Goal: Task Accomplishment & Management: Manage account settings

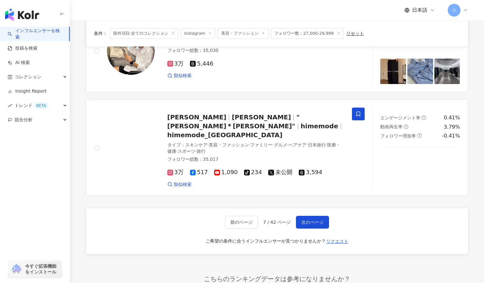
scroll to position [923, 0]
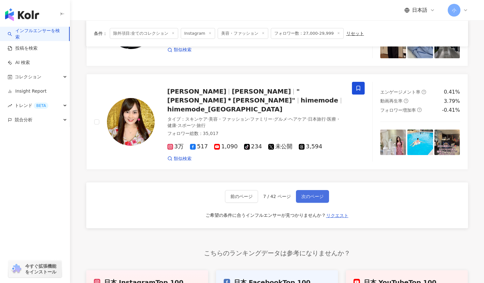
click at [303, 190] on button "次のページ" at bounding box center [312, 196] width 33 height 13
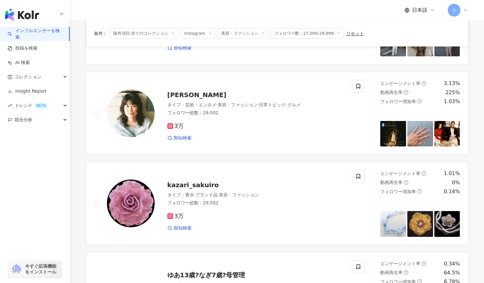
scroll to position [835, 0]
click at [359, 89] on icon at bounding box center [358, 87] width 6 height 6
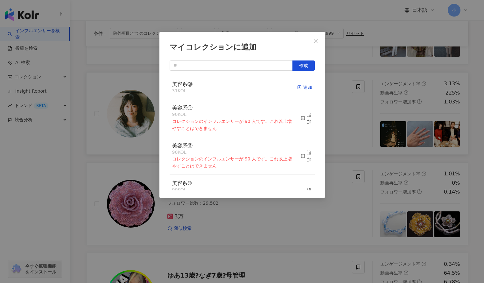
click at [300, 87] on div "追加" at bounding box center [304, 87] width 15 height 7
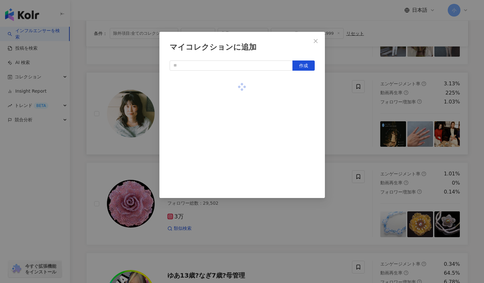
click at [357, 106] on div "マイコレクションに追加 作成" at bounding box center [242, 141] width 484 height 283
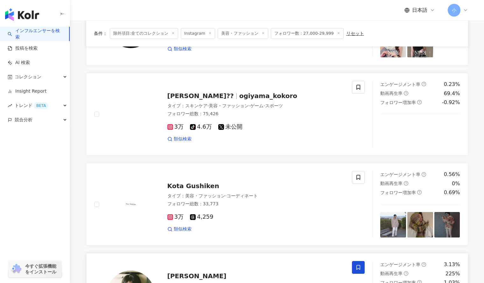
scroll to position [655, 0]
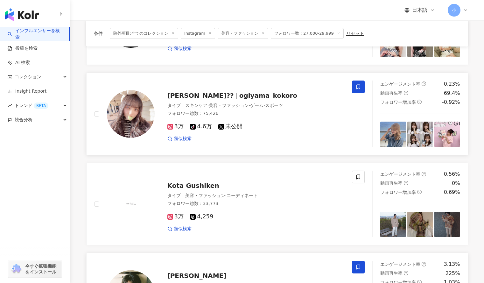
click at [356, 89] on icon at bounding box center [358, 87] width 6 height 6
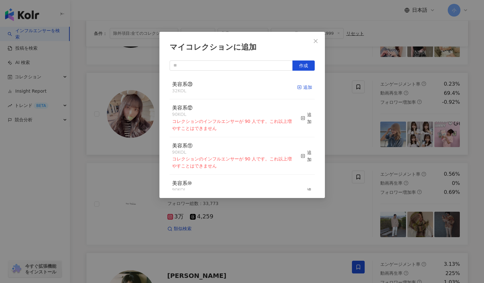
click at [297, 86] on icon "button" at bounding box center [299, 87] width 4 height 4
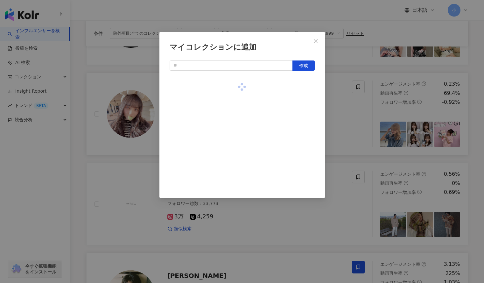
click at [364, 101] on div "マイコレクションに追加 作成" at bounding box center [242, 141] width 484 height 283
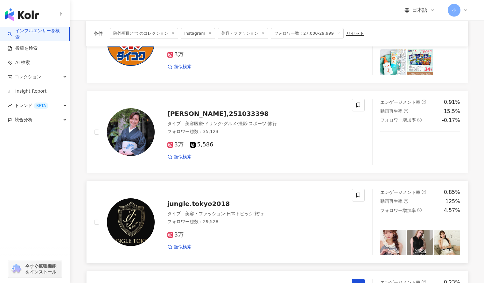
scroll to position [453, 0]
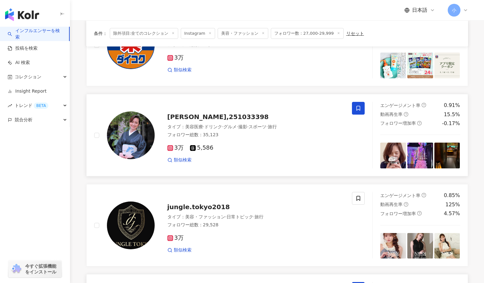
click at [358, 105] on span at bounding box center [358, 108] width 13 height 13
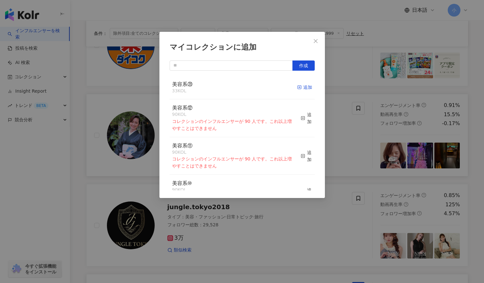
click at [299, 88] on div "追加" at bounding box center [304, 87] width 15 height 7
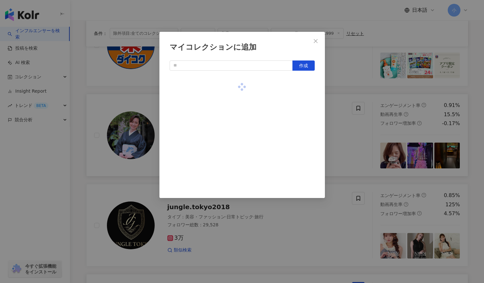
click at [345, 88] on div "マイコレクションに追加 作成" at bounding box center [242, 141] width 484 height 283
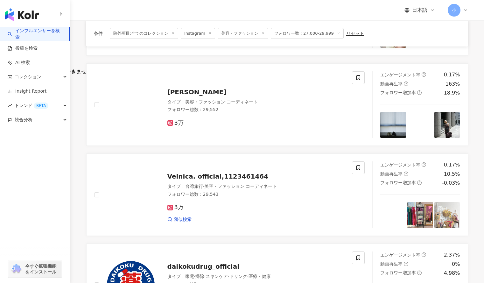
scroll to position [206, 0]
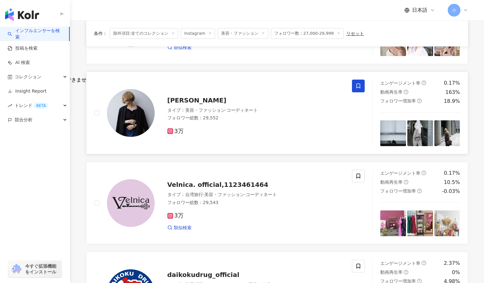
click at [354, 88] on span at bounding box center [358, 85] width 13 height 13
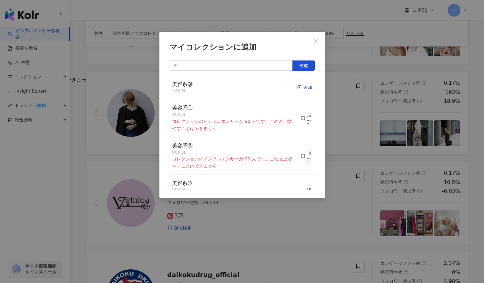
click at [302, 89] on div "追加" at bounding box center [304, 87] width 15 height 7
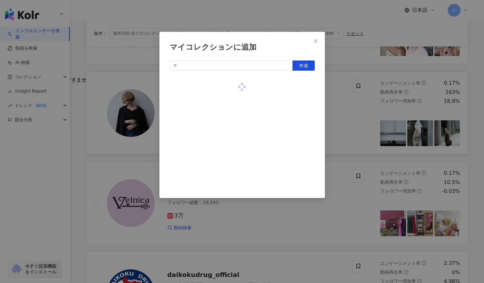
click at [360, 120] on div "マイコレクションに追加 作成" at bounding box center [242, 141] width 484 height 283
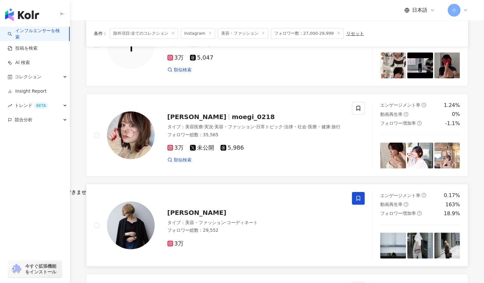
scroll to position [93, 0]
click at [357, 108] on icon at bounding box center [358, 109] width 6 height 6
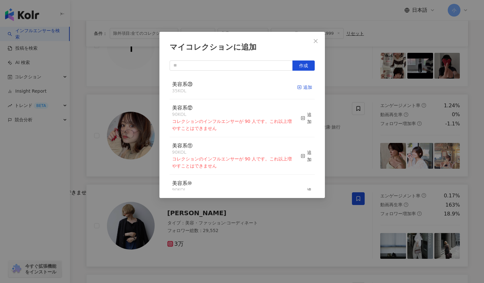
click at [299, 85] on div "追加" at bounding box center [304, 87] width 15 height 7
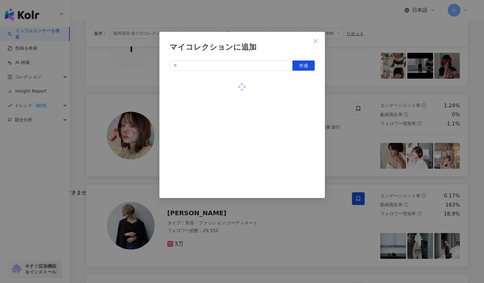
click at [344, 81] on div "マイコレクションに追加 作成" at bounding box center [242, 141] width 484 height 283
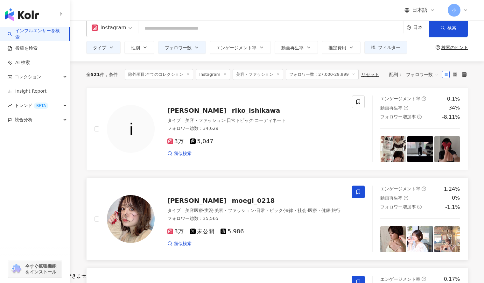
scroll to position [10, 0]
click at [357, 101] on icon at bounding box center [358, 102] width 6 height 6
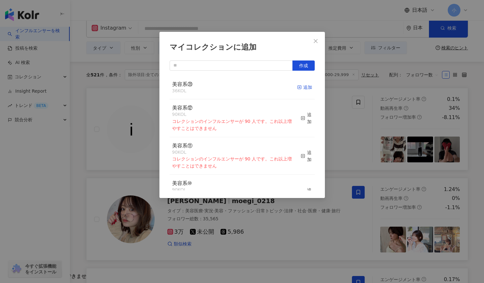
click at [297, 88] on rect "button" at bounding box center [298, 87] width 3 height 3
click at [334, 116] on div "マイコレクションに追加 作成 美容系⑳ 36 KOL 追加 美容系⑫ 90 KOL コレクションのインフルエンサーが 90 人です。これ以上増やすことはできま…" at bounding box center [242, 141] width 484 height 283
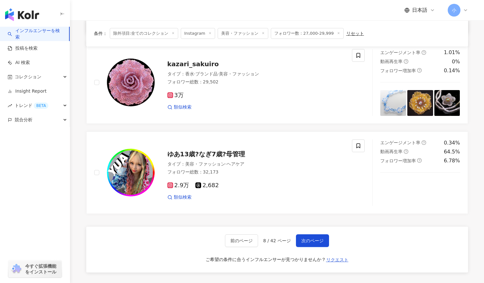
scroll to position [1013, 0]
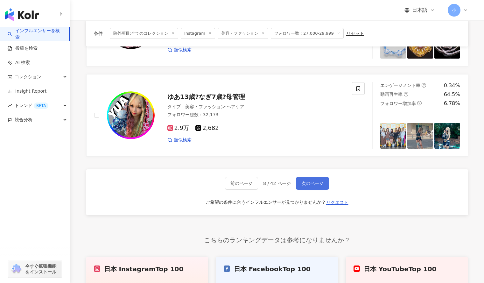
click at [313, 181] on span "次のページ" at bounding box center [312, 183] width 22 height 5
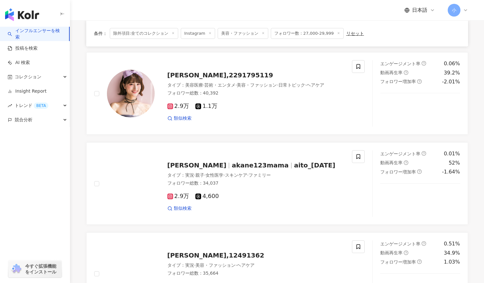
scroll to position [496, 0]
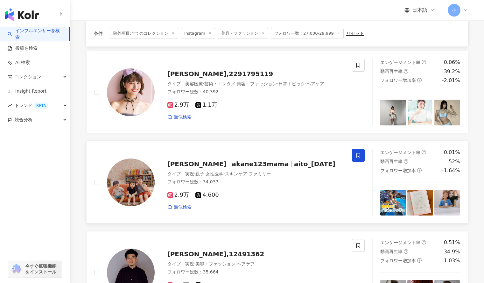
click at [359, 154] on icon at bounding box center [358, 155] width 6 height 6
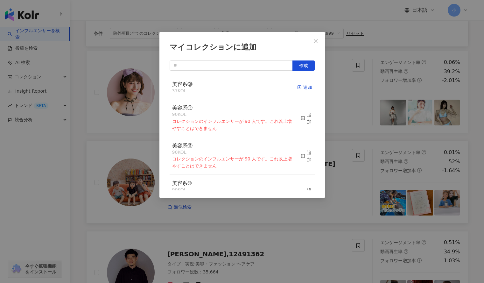
click at [300, 86] on div "追加" at bounding box center [304, 87] width 15 height 7
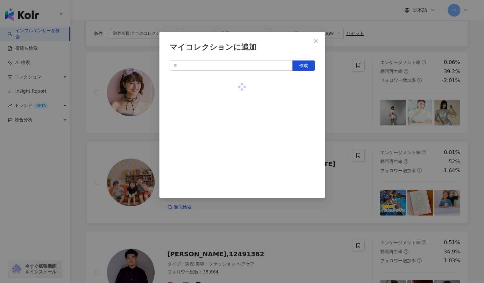
click at [342, 100] on div "マイコレクションに追加 作成" at bounding box center [242, 141] width 484 height 283
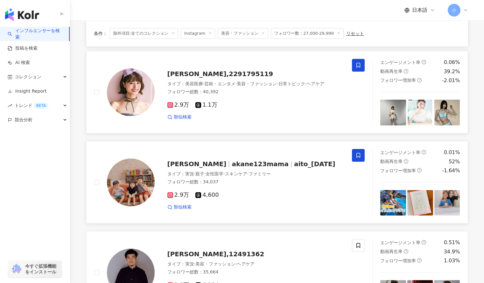
click at [356, 68] on icon at bounding box center [358, 65] width 6 height 6
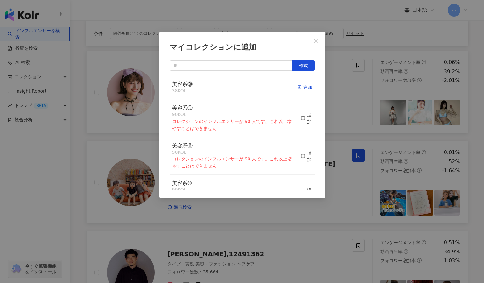
click at [297, 90] on span "button" at bounding box center [299, 87] width 4 height 5
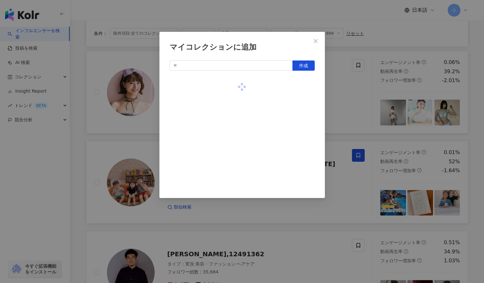
click at [328, 89] on div "マイコレクションに追加 作成" at bounding box center [242, 141] width 484 height 283
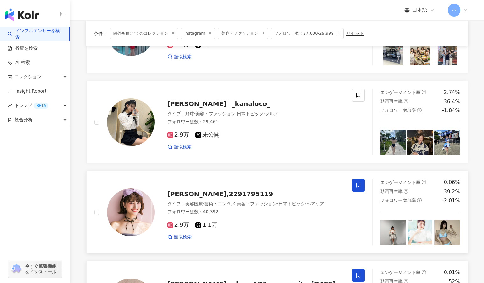
scroll to position [376, 0]
click at [355, 95] on span at bounding box center [358, 95] width 13 height 13
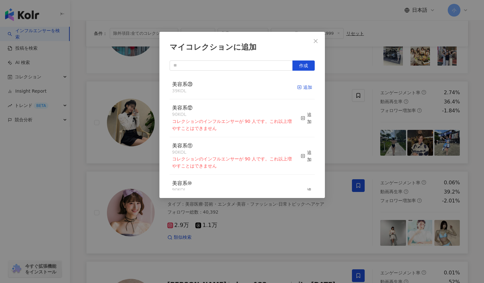
click at [297, 85] on span "button" at bounding box center [299, 87] width 4 height 5
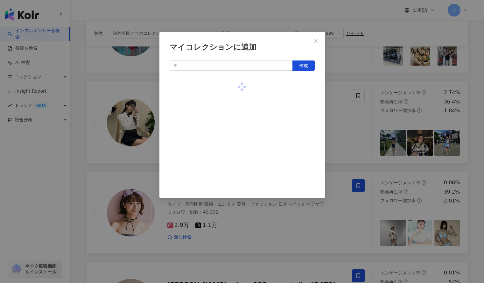
click at [345, 75] on div "マイコレクションに追加 作成" at bounding box center [242, 141] width 484 height 283
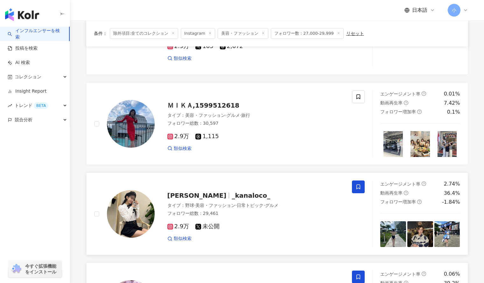
scroll to position [284, 0]
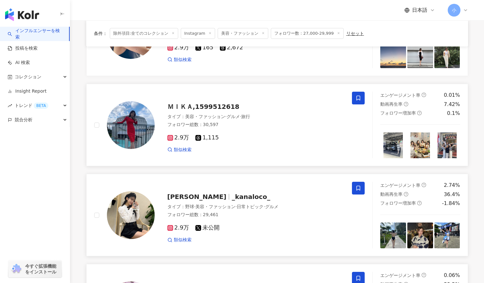
click at [361, 100] on span at bounding box center [358, 98] width 13 height 13
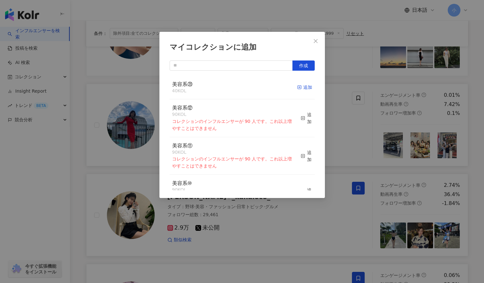
click at [301, 86] on div "追加" at bounding box center [304, 87] width 15 height 7
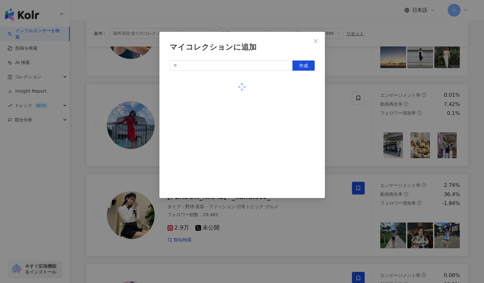
click at [336, 115] on div "マイコレクションに追加 作成" at bounding box center [242, 141] width 484 height 283
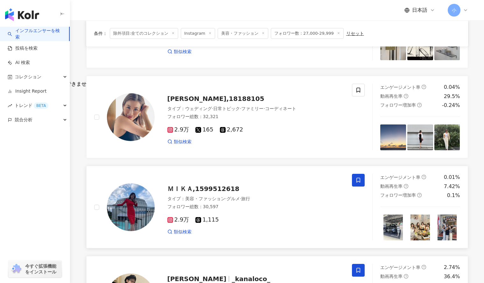
scroll to position [180, 0]
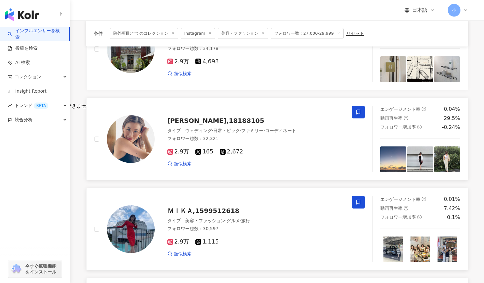
click at [357, 112] on icon at bounding box center [358, 112] width 6 height 6
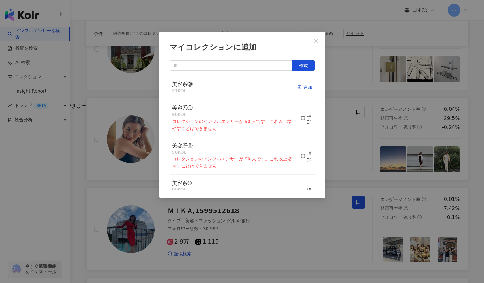
click at [297, 87] on icon "button" at bounding box center [299, 87] width 4 height 4
click at [341, 85] on div "マイコレクションに追加 作成 美容系⑳ 42 KOL 追加済み 美容系⑫ 90 KOL コレクションのインフルエンサーが 90 人です。これ以上増やすことはで…" at bounding box center [242, 141] width 484 height 283
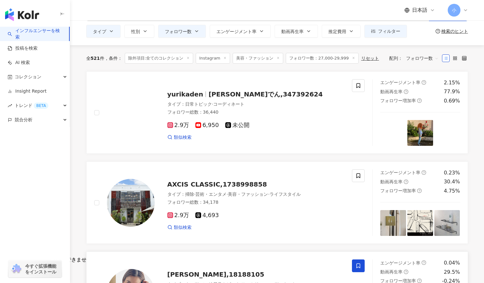
scroll to position [25, 0]
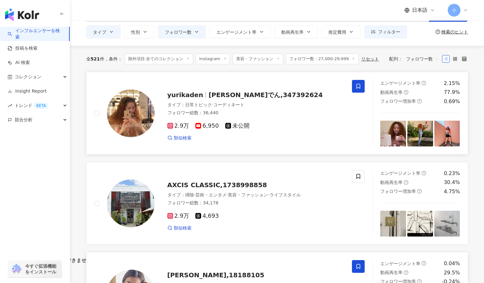
click at [356, 84] on icon at bounding box center [358, 86] width 6 height 6
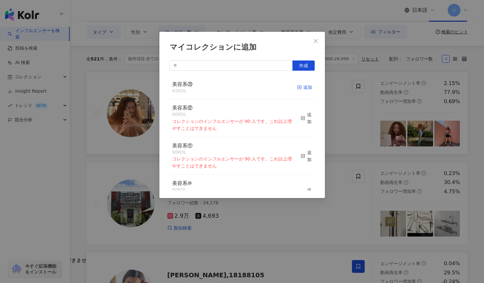
click at [299, 87] on line "button" at bounding box center [299, 87] width 0 height 2
click at [332, 102] on div "マイコレクションに追加 作成 美容系⑳ 43 KOL 追加済み 美容系⑫ 90 KOL コレクションのインフルエンサーが 90 人です。これ以上増やすことはで…" at bounding box center [242, 141] width 484 height 283
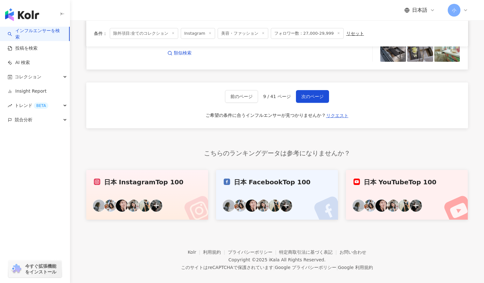
scroll to position [1107, 0]
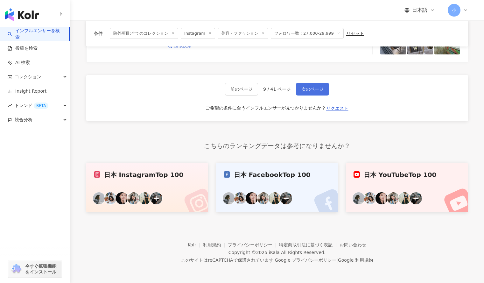
click at [317, 93] on button "次のページ" at bounding box center [312, 89] width 33 height 13
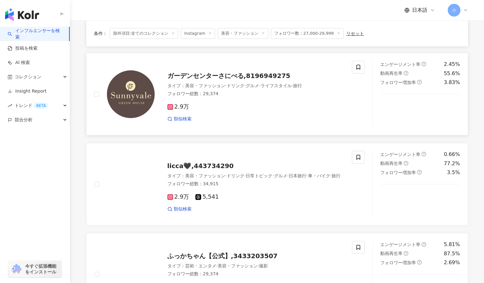
scroll to position [584, 0]
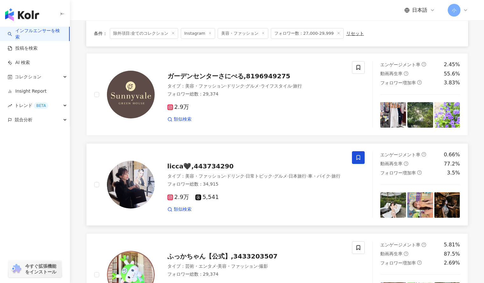
click at [359, 153] on span at bounding box center [358, 157] width 13 height 13
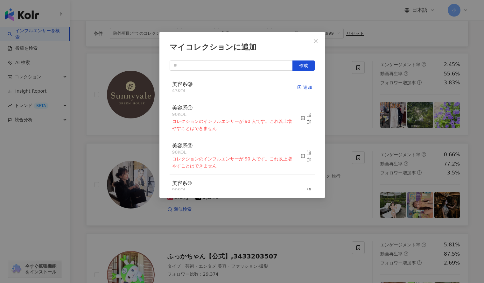
click at [299, 87] on div "追加" at bounding box center [304, 87] width 15 height 7
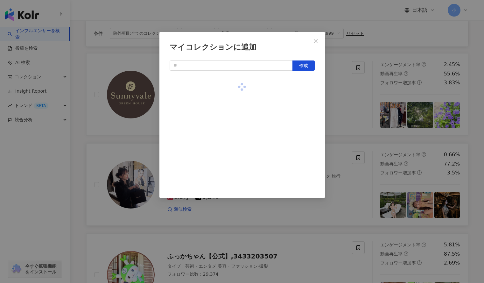
click at [342, 90] on div "マイコレクションに追加 作成" at bounding box center [242, 141] width 484 height 283
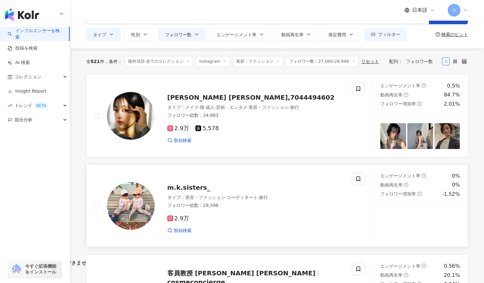
scroll to position [23, 0]
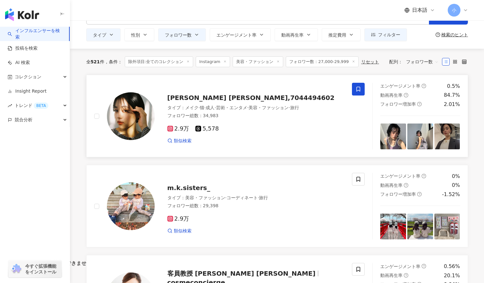
click at [360, 90] on icon at bounding box center [358, 89] width 4 height 5
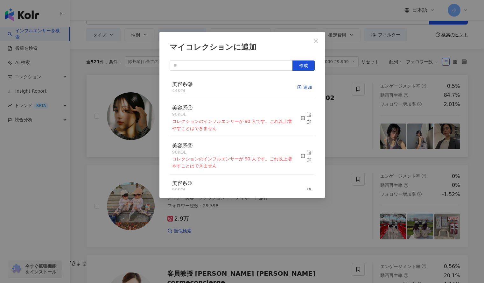
click at [297, 88] on div "追加" at bounding box center [304, 87] width 15 height 7
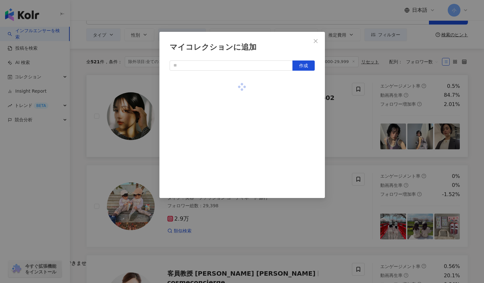
click at [349, 119] on div "マイコレクションに追加 作成" at bounding box center [242, 141] width 484 height 283
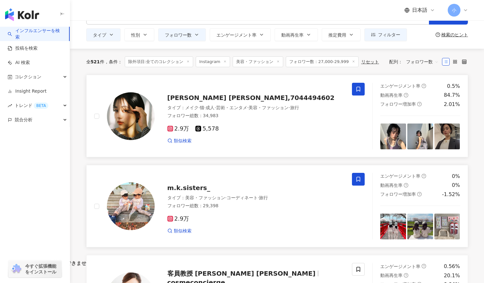
click at [358, 178] on icon at bounding box center [358, 179] width 6 height 6
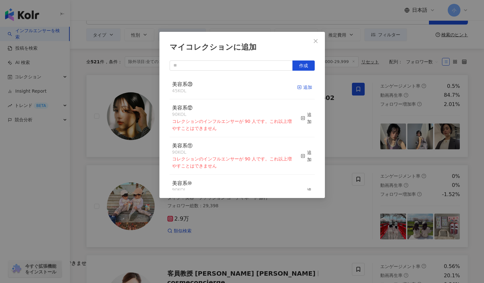
click at [299, 87] on div "追加" at bounding box center [304, 87] width 15 height 7
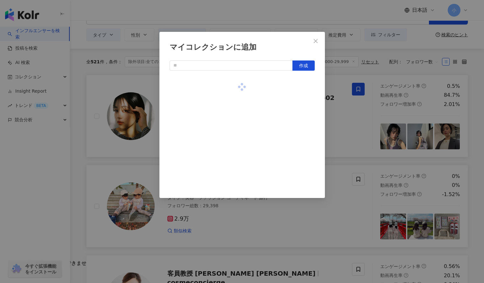
click at [344, 126] on div "マイコレクションに追加 作成" at bounding box center [242, 141] width 484 height 283
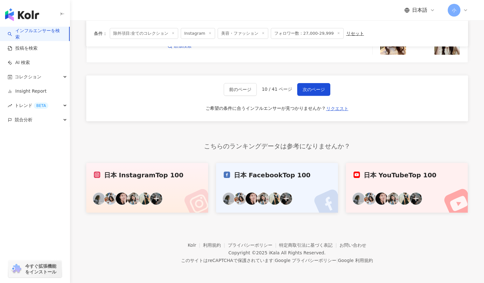
scroll to position [1017, 0]
click at [302, 87] on span "次のページ" at bounding box center [313, 88] width 22 height 5
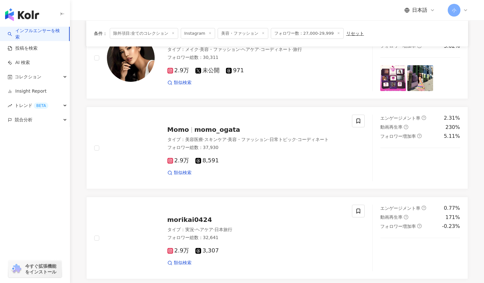
scroll to position [530, 0]
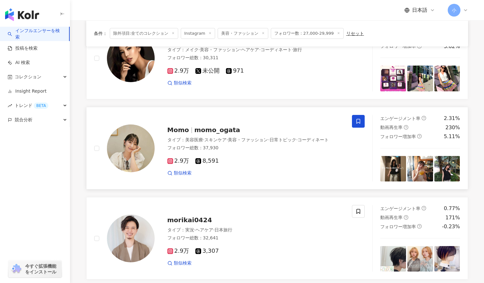
click at [357, 121] on icon at bounding box center [358, 121] width 6 height 6
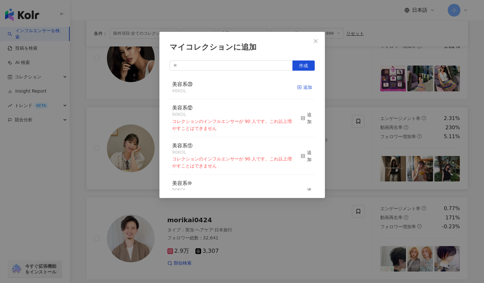
click at [301, 89] on div "追加" at bounding box center [304, 87] width 15 height 7
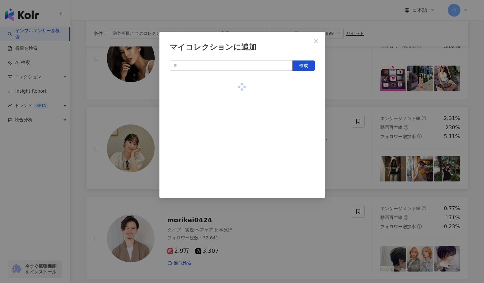
click at [340, 99] on div "マイコレクションに追加 作成" at bounding box center [242, 141] width 484 height 283
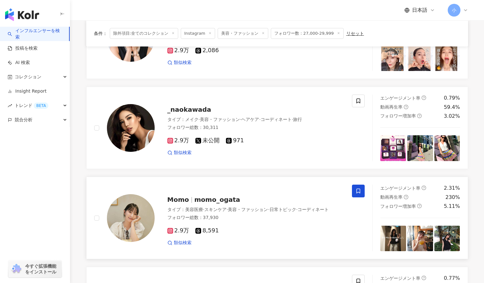
scroll to position [460, 0]
click at [357, 102] on icon at bounding box center [358, 101] width 6 height 6
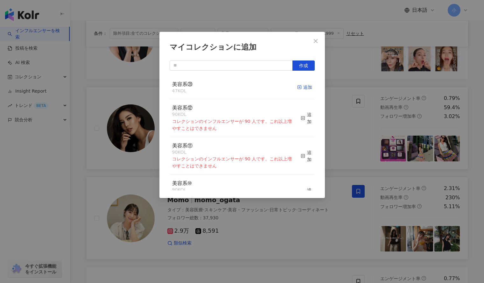
click at [299, 90] on div "追加" at bounding box center [304, 87] width 15 height 7
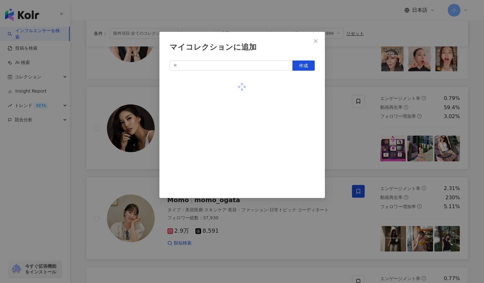
click at [355, 92] on div "マイコレクションに追加 作成" at bounding box center [242, 141] width 484 height 283
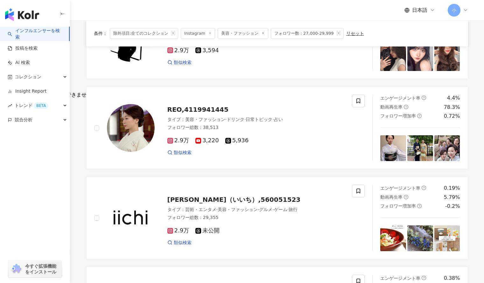
scroll to position [191, 0]
click at [360, 101] on icon at bounding box center [358, 100] width 4 height 5
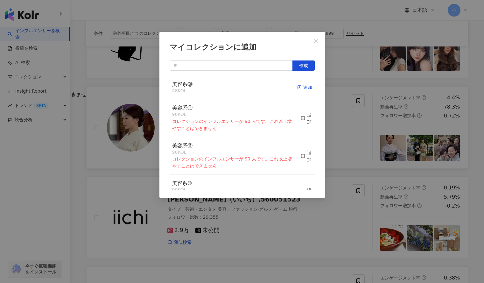
click at [297, 89] on rect "button" at bounding box center [298, 87] width 3 height 3
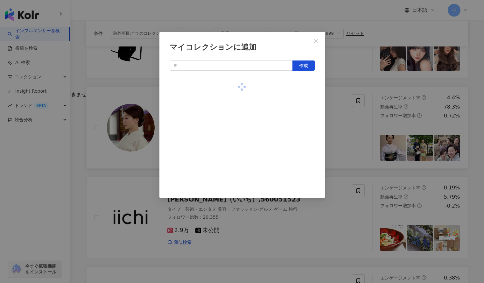
click at [331, 90] on div "マイコレクションに追加 作成" at bounding box center [242, 141] width 484 height 283
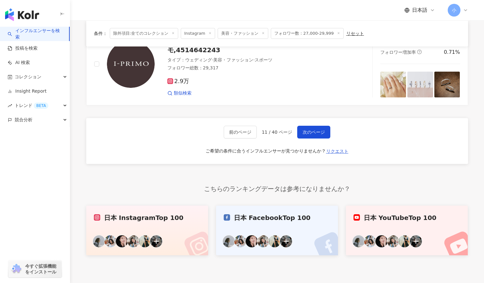
scroll to position [1107, 0]
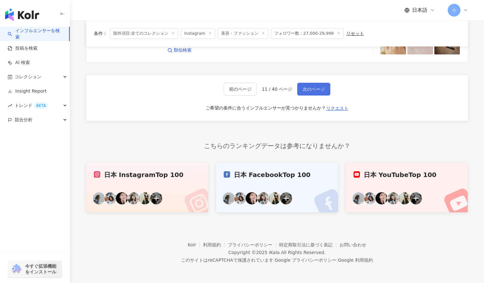
click at [313, 91] on span "次のページ" at bounding box center [313, 88] width 22 height 5
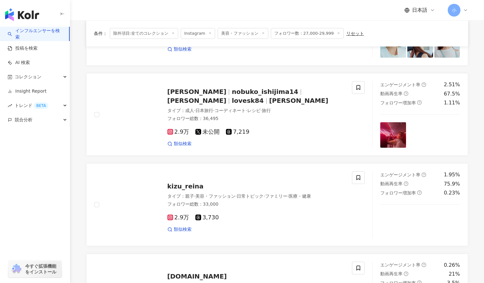
scroll to position [834, 0]
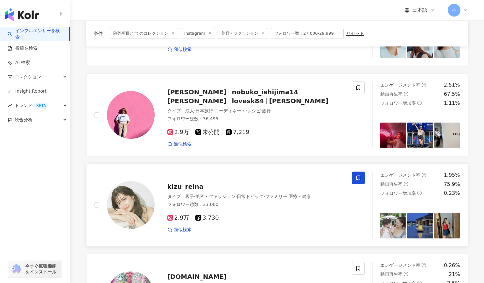
click at [359, 175] on icon at bounding box center [358, 177] width 4 height 5
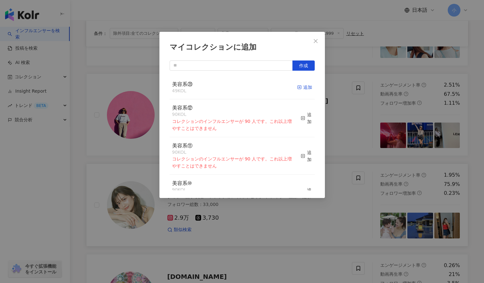
click at [297, 86] on icon "button" at bounding box center [299, 87] width 4 height 4
click at [349, 108] on div "マイコレクションに追加 作成 美容系⑳ 49 KOL 追加 美容系⑫ 90 KOL コレクションのインフルエンサーが 90 人です。これ以上増やすことはできま…" at bounding box center [242, 141] width 484 height 283
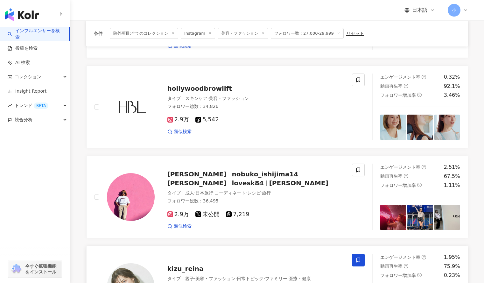
scroll to position [750, 0]
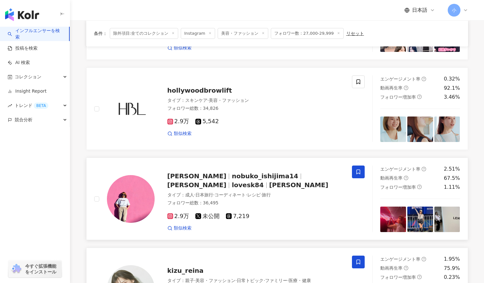
click at [359, 172] on icon at bounding box center [358, 172] width 6 height 6
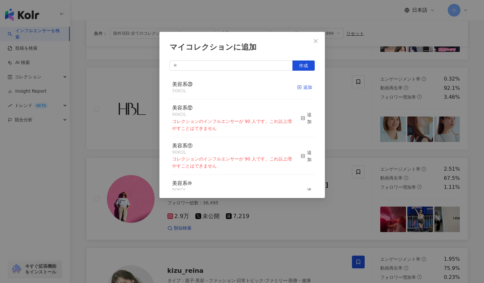
click at [298, 86] on div "追加" at bounding box center [304, 87] width 15 height 7
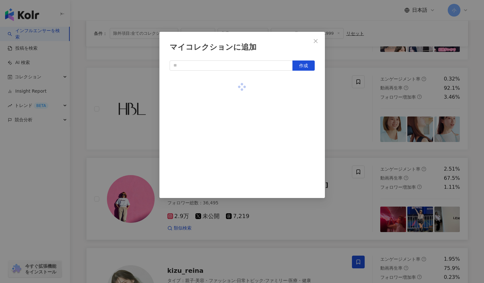
click at [368, 107] on div "マイコレクションに追加 作成" at bounding box center [242, 141] width 484 height 283
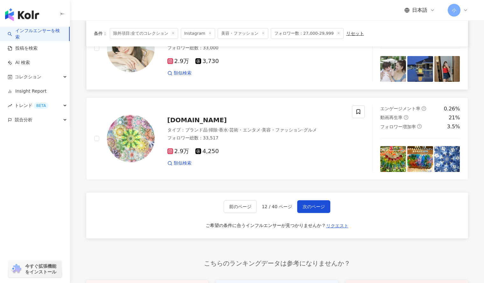
scroll to position [1107, 0]
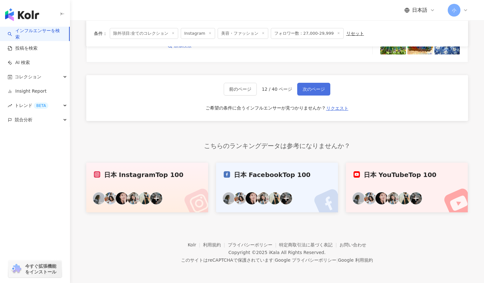
click at [303, 90] on span "次のページ" at bounding box center [313, 88] width 22 height 5
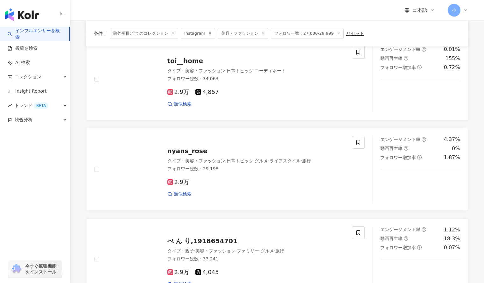
scroll to position [868, 0]
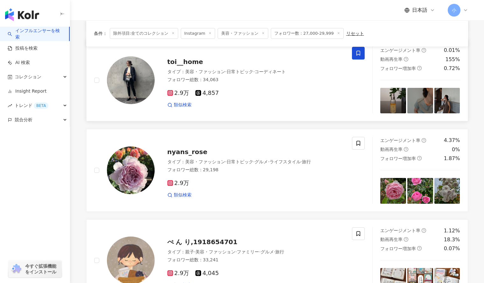
click at [354, 58] on span at bounding box center [358, 53] width 13 height 13
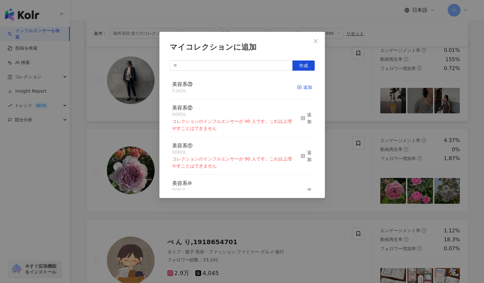
click at [302, 85] on div "追加" at bounding box center [304, 87] width 15 height 7
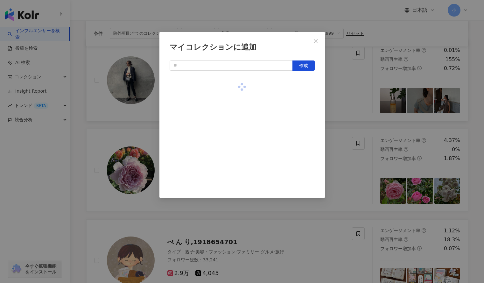
click at [345, 84] on div "マイコレクションに追加 作成" at bounding box center [242, 141] width 484 height 283
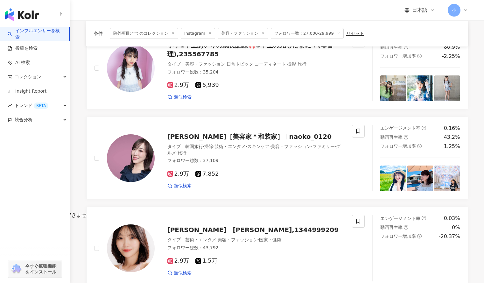
scroll to position [70, 0]
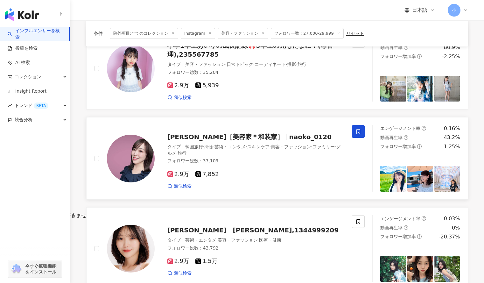
click at [357, 134] on icon at bounding box center [358, 131] width 6 height 6
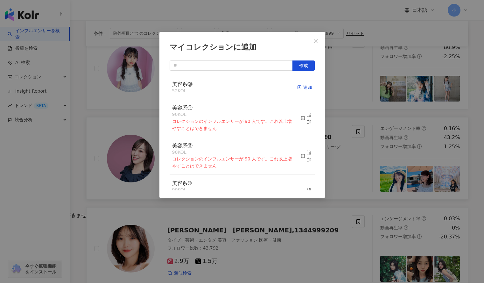
click at [300, 88] on div "追加" at bounding box center [304, 87] width 15 height 7
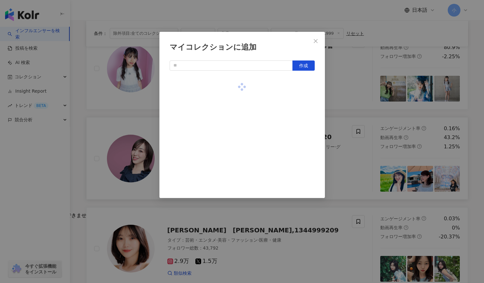
click at [353, 99] on div "マイコレクションに追加 作成" at bounding box center [242, 141] width 484 height 283
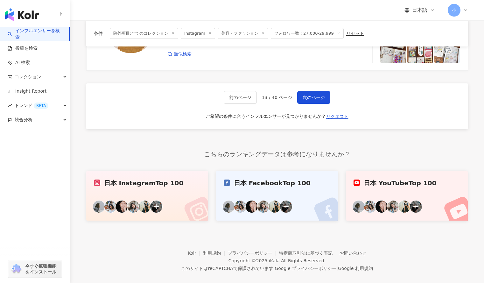
scroll to position [1107, 0]
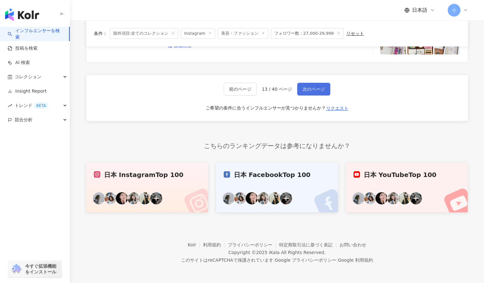
click at [308, 92] on span "次のページ" at bounding box center [313, 88] width 22 height 5
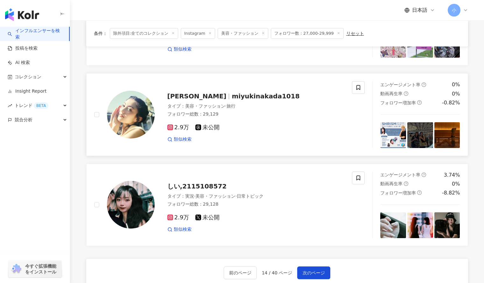
scroll to position [924, 0]
click at [358, 88] on icon at bounding box center [358, 88] width 6 height 6
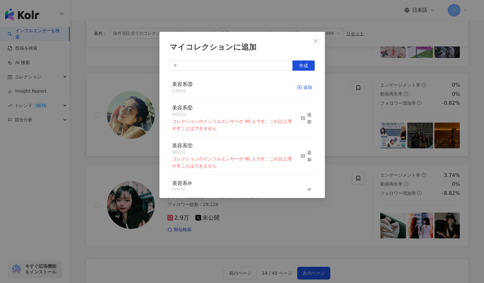
click at [298, 86] on div "追加" at bounding box center [304, 87] width 15 height 7
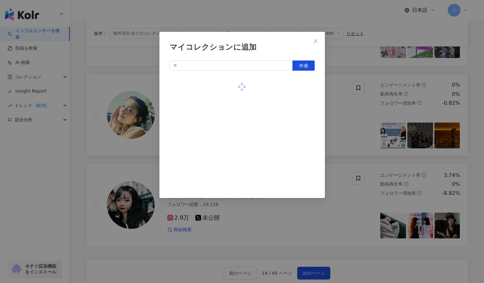
click at [352, 120] on div "マイコレクションに追加 作成" at bounding box center [242, 141] width 484 height 283
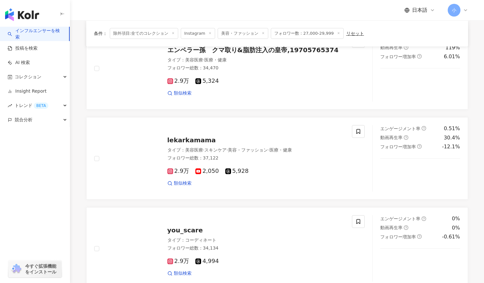
scroll to position [573, 0]
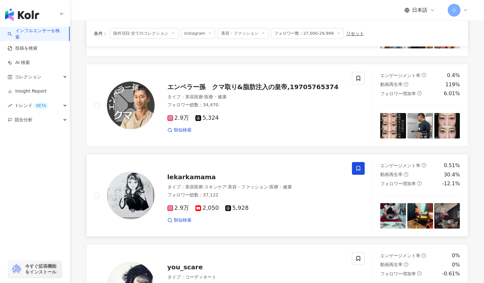
click at [359, 168] on icon at bounding box center [358, 168] width 6 height 6
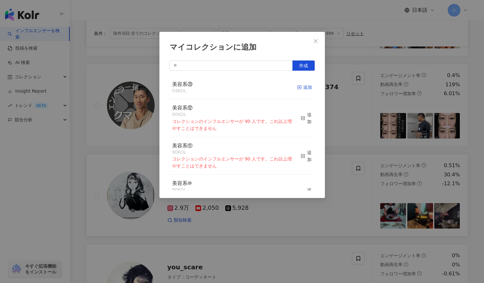
click at [297, 86] on icon "button" at bounding box center [299, 87] width 4 height 4
click at [357, 110] on div "マイコレクションに追加 作成 美容系⑳ 55 KOL 追加済み 美容系⑫ 90 KOL コレクションのインフルエンサーが 90 人です。これ以上増やすことはで…" at bounding box center [242, 141] width 484 height 283
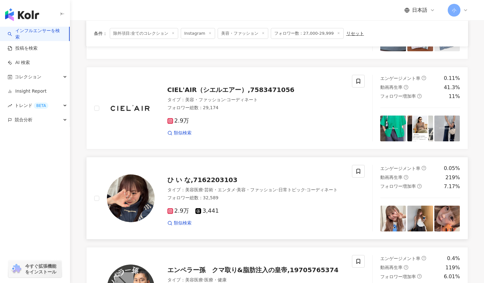
scroll to position [389, 0]
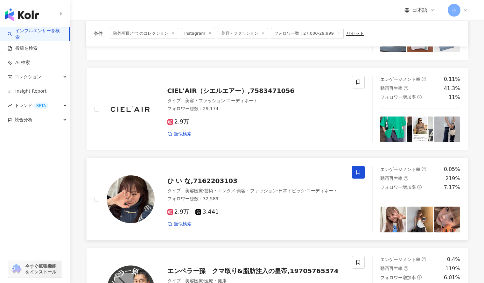
click at [357, 175] on icon at bounding box center [358, 172] width 6 height 6
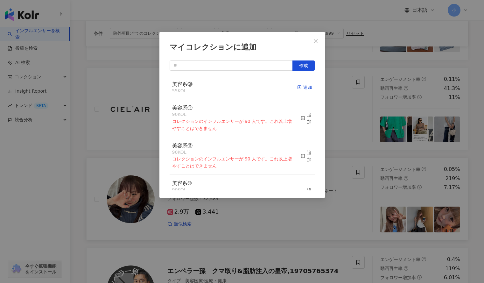
click at [298, 90] on div "追加" at bounding box center [304, 87] width 15 height 7
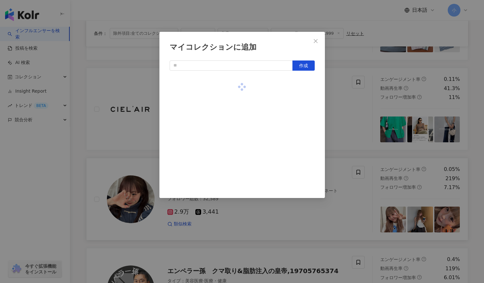
click at [338, 116] on div "マイコレクションに追加 作成" at bounding box center [242, 141] width 484 height 283
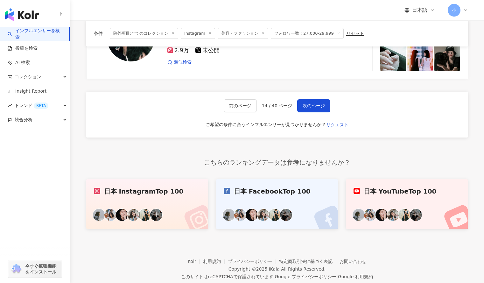
scroll to position [1107, 0]
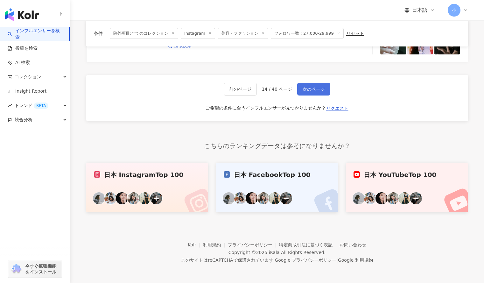
click at [313, 89] on span "次のページ" at bounding box center [313, 88] width 22 height 5
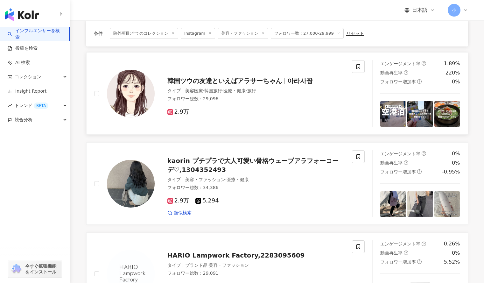
scroll to position [584, 0]
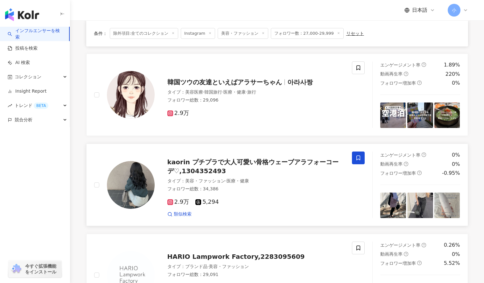
click at [358, 161] on span at bounding box center [358, 157] width 13 height 13
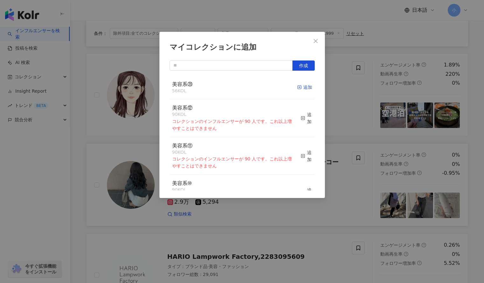
click at [303, 88] on div "追加" at bounding box center [304, 87] width 15 height 7
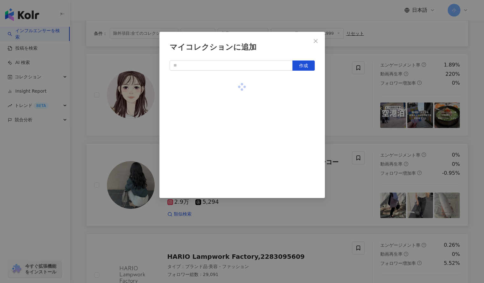
click at [339, 94] on div "マイコレクションに追加 作成" at bounding box center [242, 141] width 484 height 283
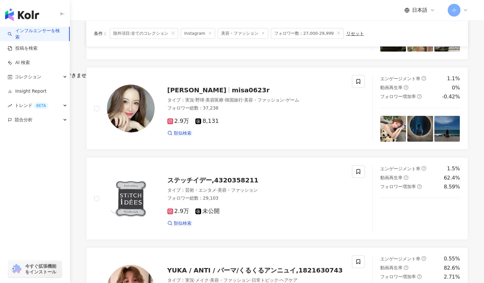
scroll to position [210, 0]
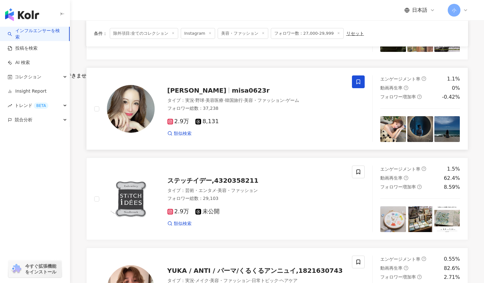
click at [357, 86] on span at bounding box center [358, 81] width 13 height 13
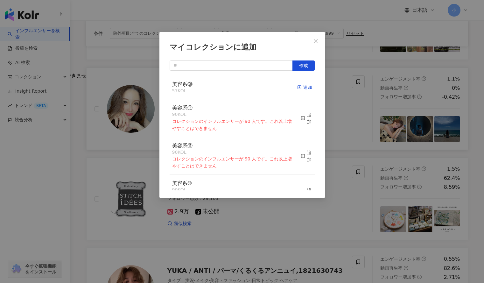
click at [301, 90] on div "追加" at bounding box center [304, 87] width 15 height 7
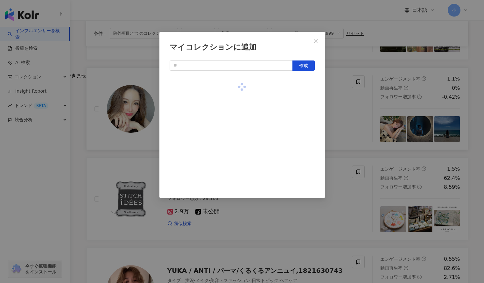
click at [342, 113] on div "マイコレクションに追加 作成" at bounding box center [242, 141] width 484 height 283
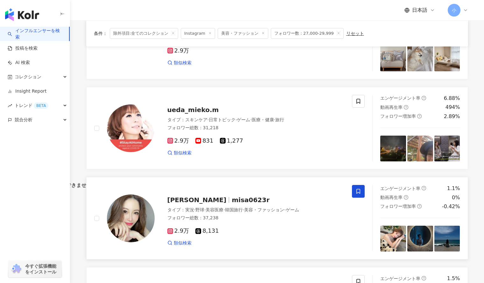
scroll to position [89, 0]
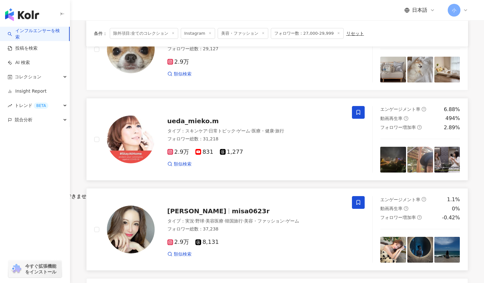
click at [355, 110] on icon at bounding box center [358, 112] width 6 height 6
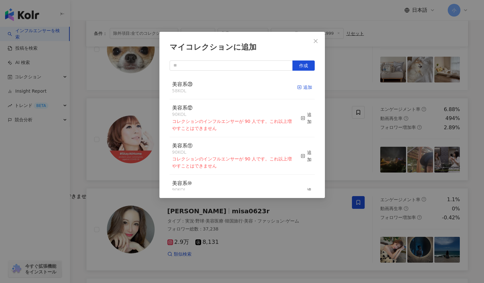
click at [299, 89] on div "追加" at bounding box center [304, 87] width 15 height 7
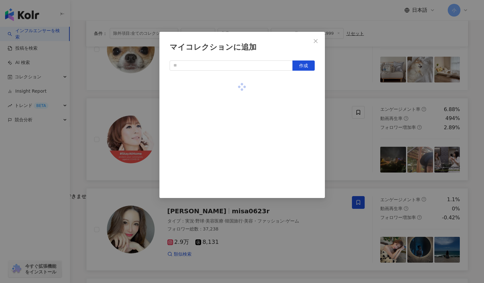
click at [359, 92] on div "マイコレクションに追加 作成" at bounding box center [242, 141] width 484 height 283
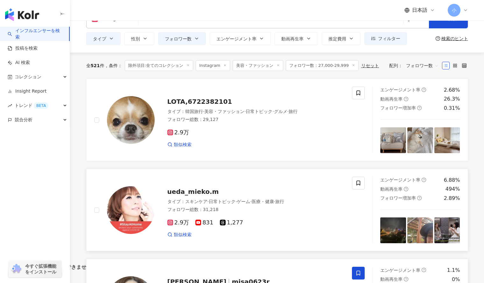
scroll to position [18, 0]
